Goal: Navigation & Orientation: Understand site structure

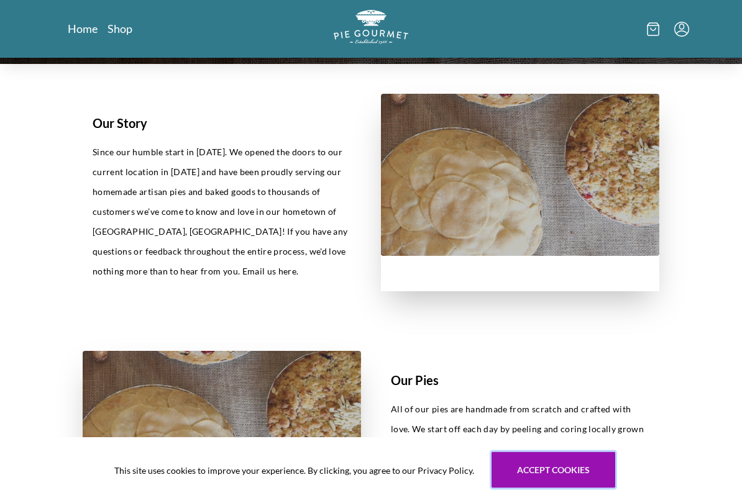
click at [573, 417] on button "Accept cookies" at bounding box center [553, 470] width 124 height 36
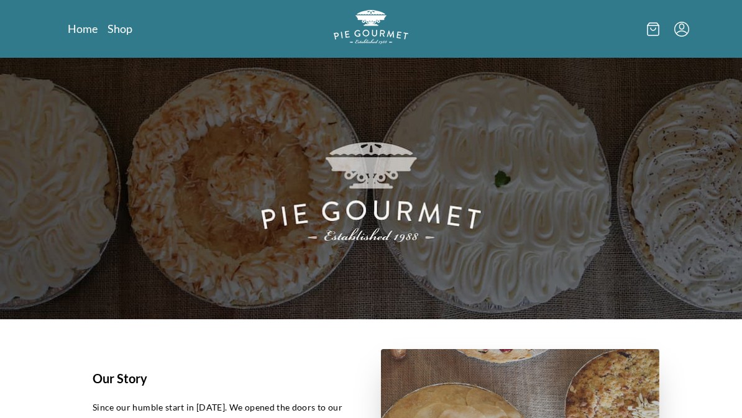
click at [131, 23] on link "Shop" at bounding box center [119, 28] width 25 height 15
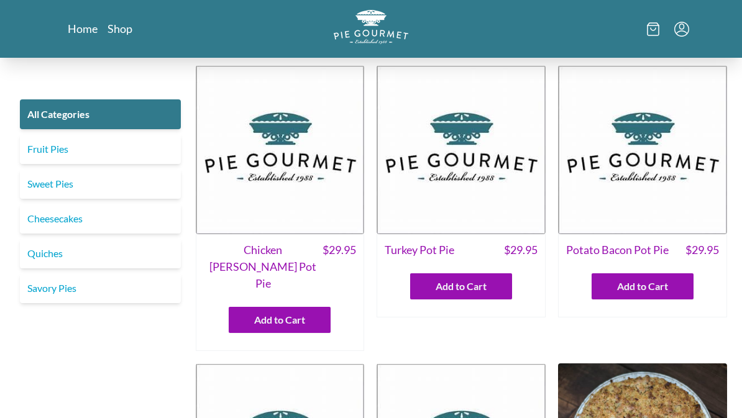
click at [61, 153] on link "Fruit Pies" at bounding box center [100, 149] width 161 height 30
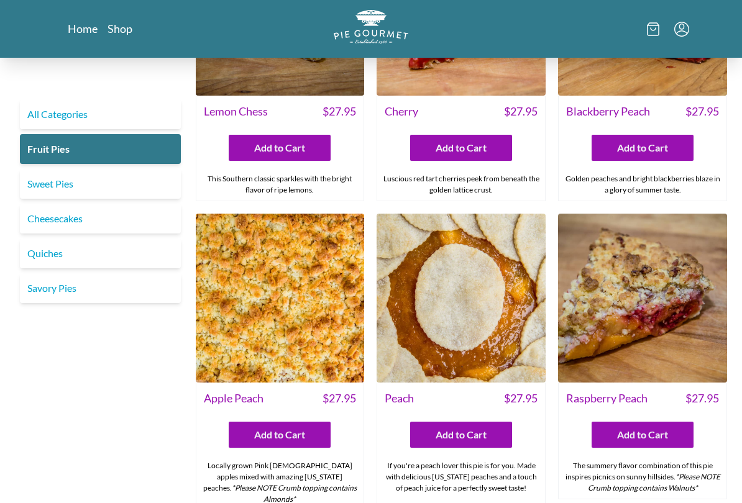
scroll to position [466, 0]
click at [699, 354] on img at bounding box center [642, 298] width 169 height 169
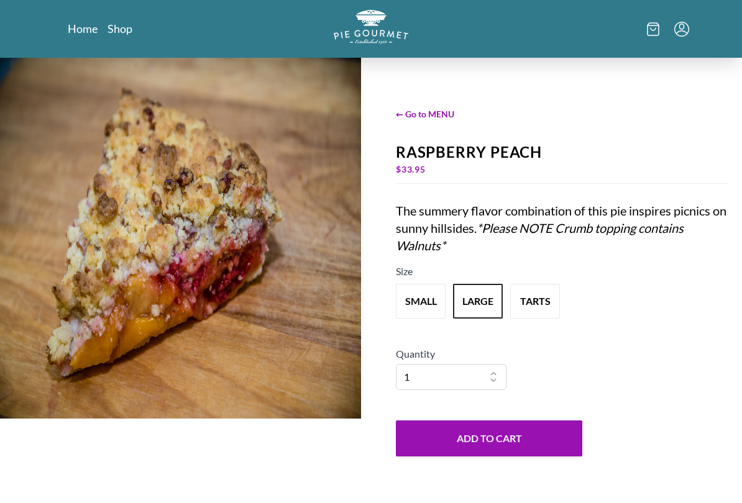
click at [414, 114] on span "← Go to MENU" at bounding box center [561, 113] width 331 height 13
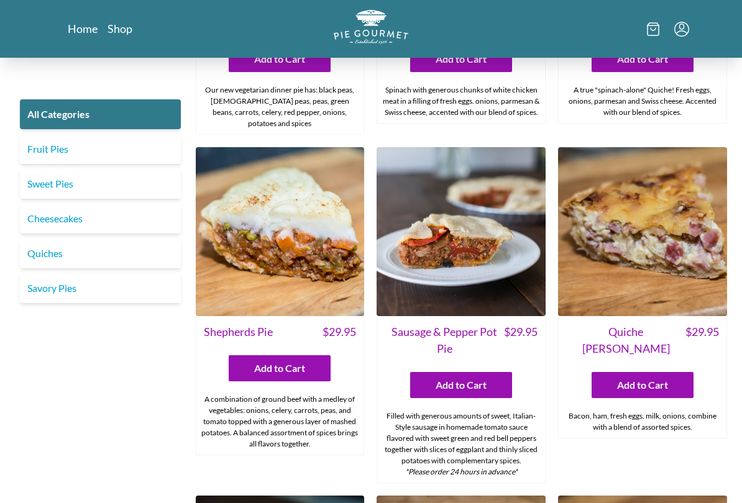
click at [47, 147] on link "Fruit Pies" at bounding box center [100, 149] width 161 height 30
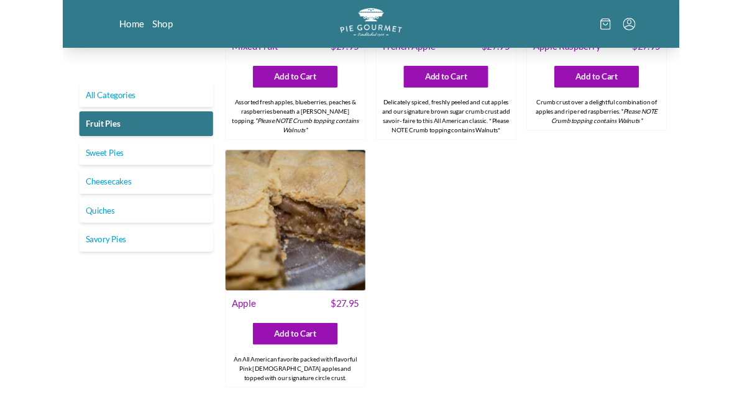
scroll to position [1128, 0]
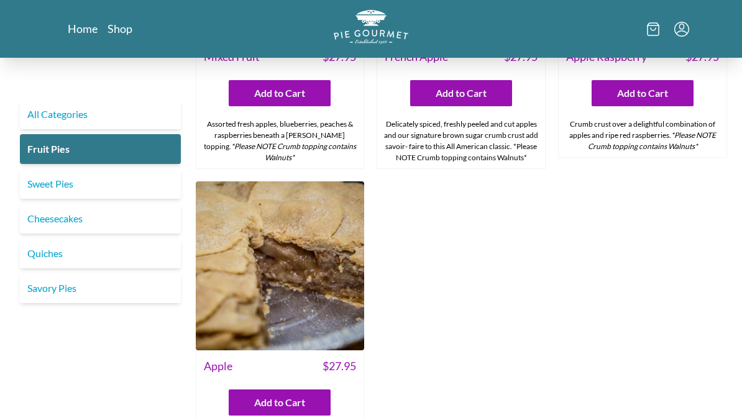
click at [76, 184] on link "Sweet Pies" at bounding box center [100, 184] width 161 height 30
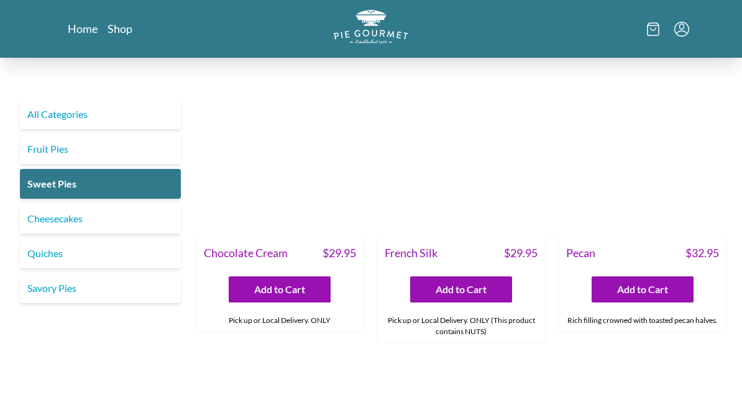
scroll to position [279, 0]
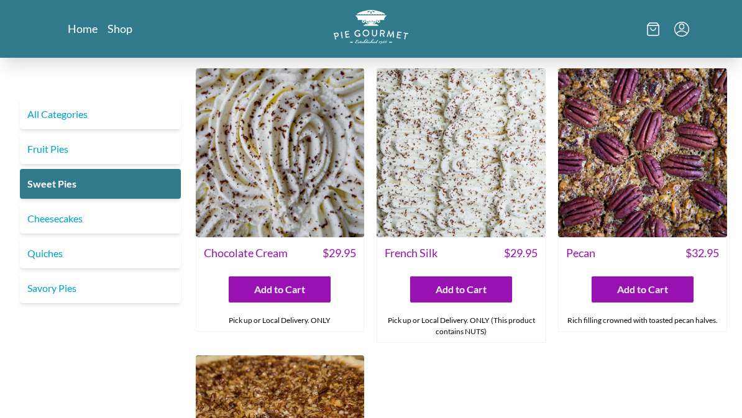
click at [60, 225] on link "Cheesecakes" at bounding box center [100, 219] width 161 height 30
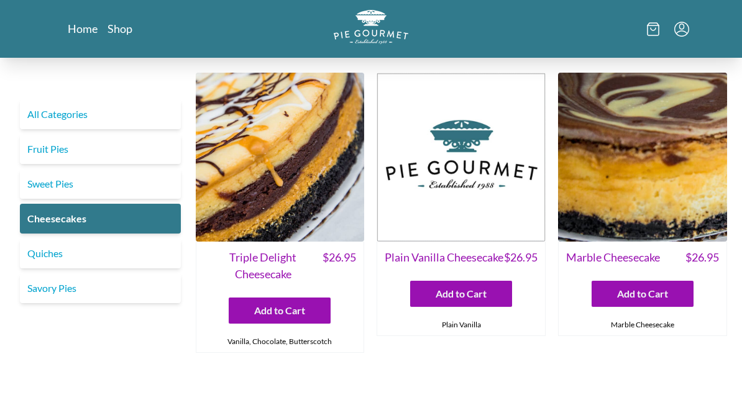
click at [53, 258] on link "Quiches" at bounding box center [100, 254] width 161 height 30
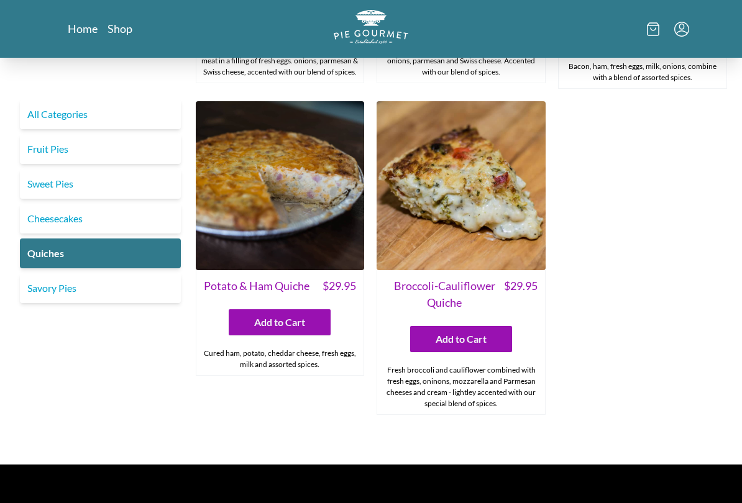
click at [53, 286] on link "Savory Pies" at bounding box center [100, 288] width 161 height 30
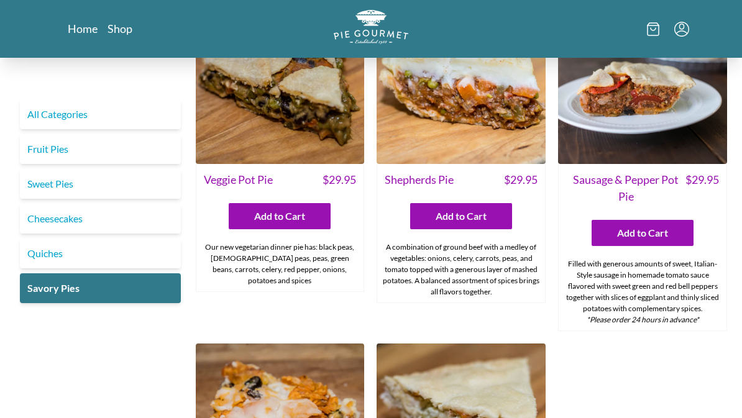
scroll to position [372, 0]
